Goal: Information Seeking & Learning: Learn about a topic

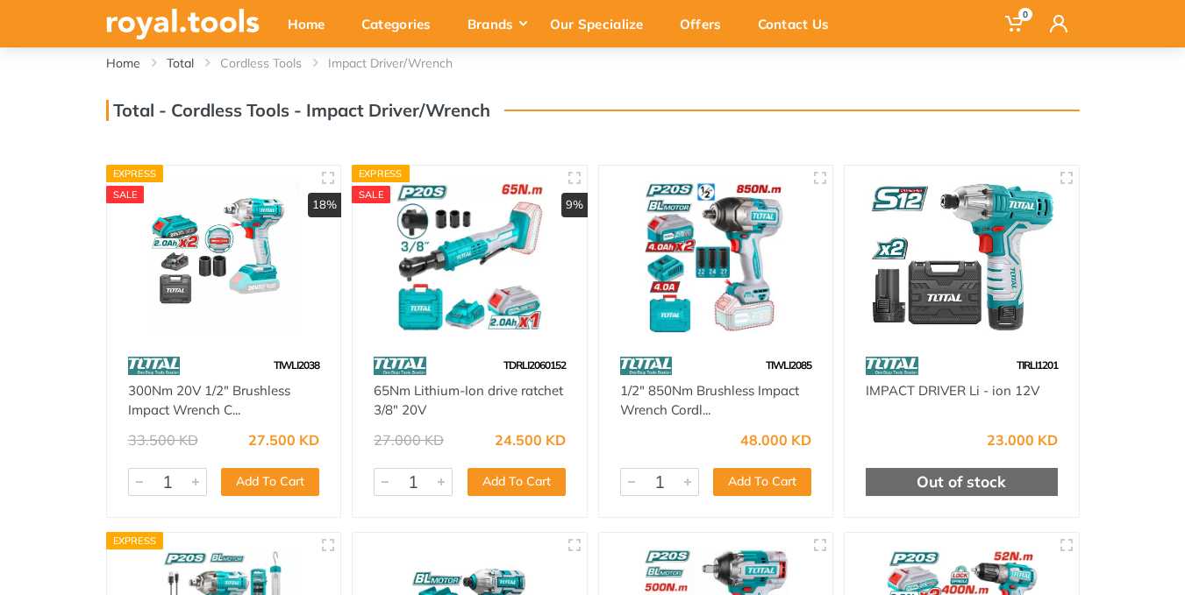
scroll to position [103, 0]
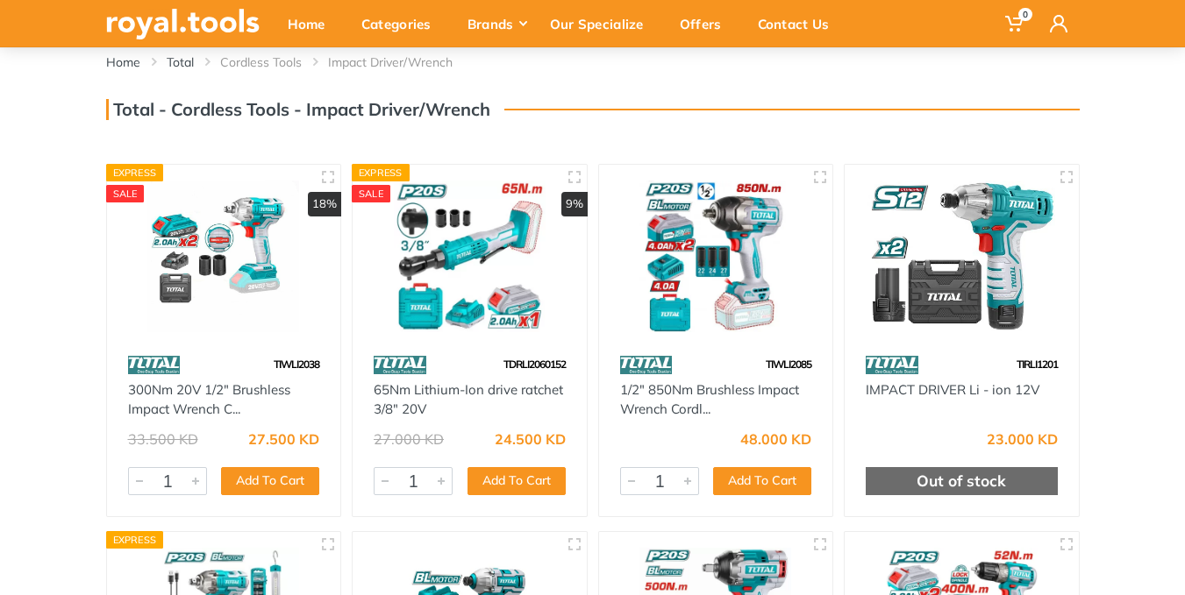
click at [210, 279] on img at bounding box center [224, 257] width 203 height 152
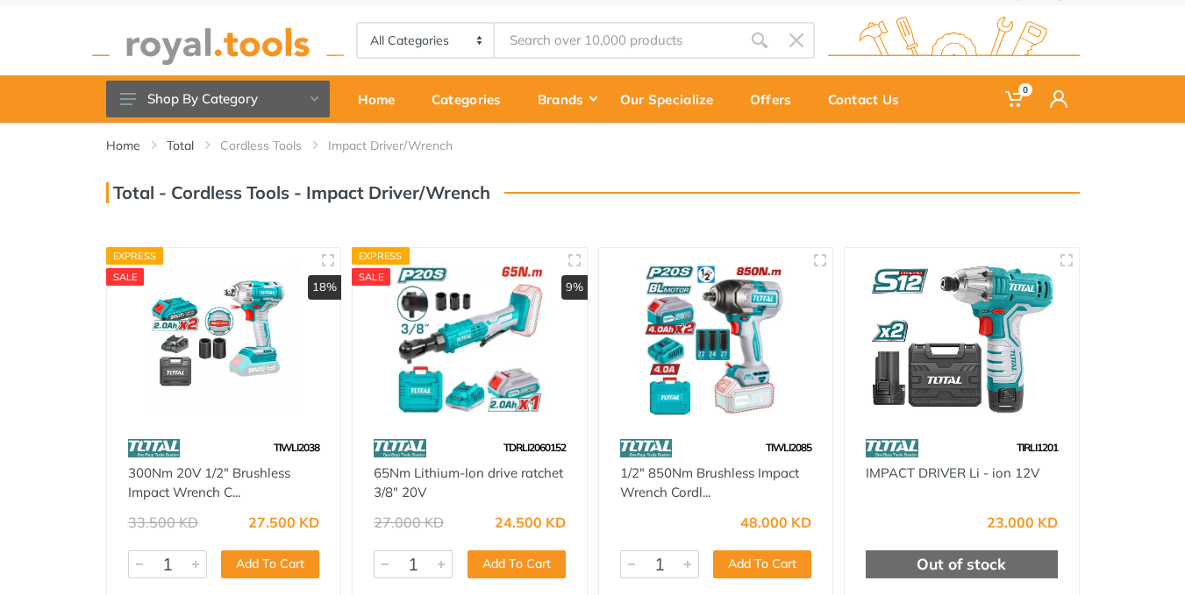
scroll to position [57, 0]
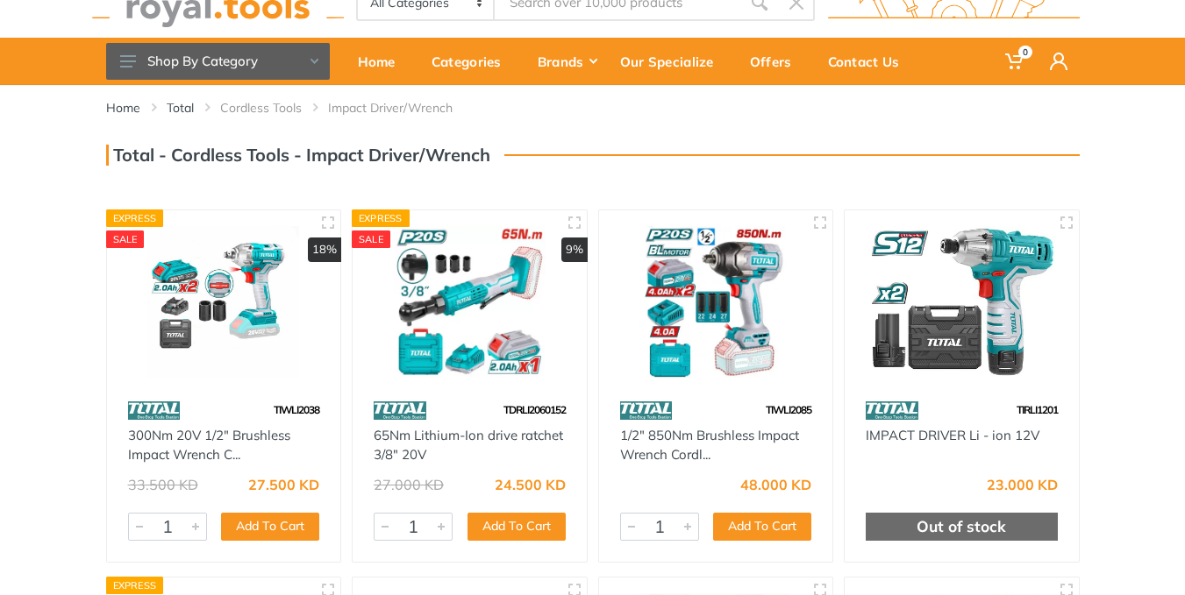
click at [199, 316] on img at bounding box center [224, 302] width 203 height 152
